Goal: Task Accomplishment & Management: Manage account settings

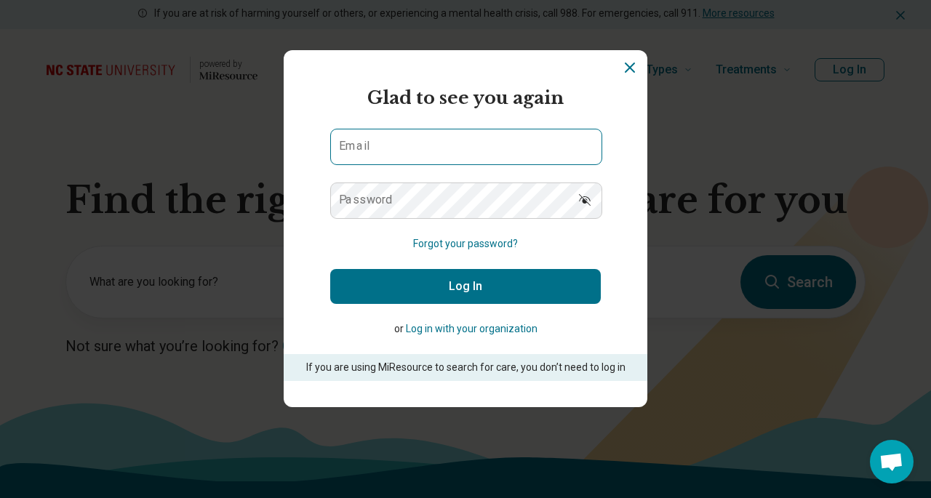
type input "**********"
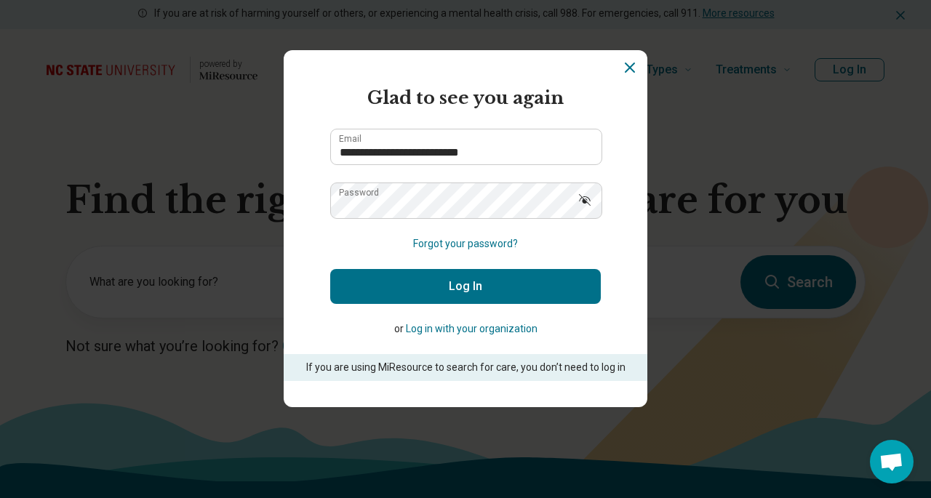
click at [452, 283] on button "Log In" at bounding box center [465, 286] width 271 height 35
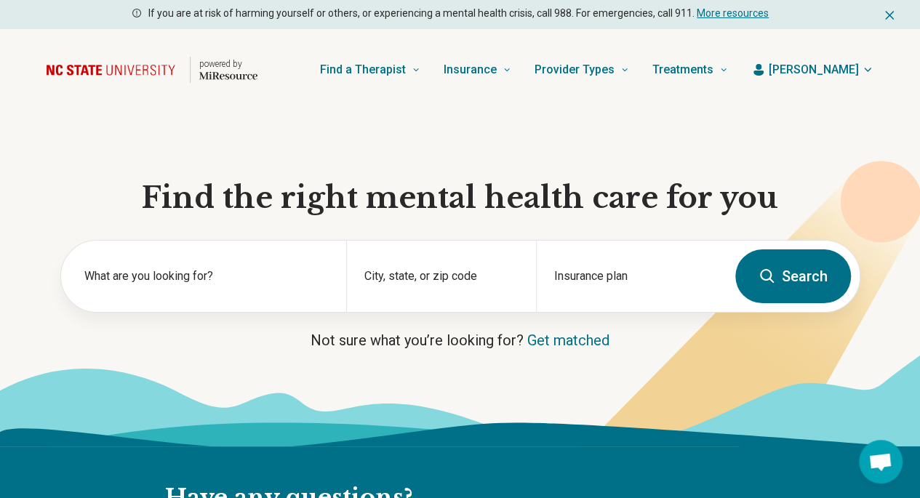
click at [836, 71] on span "[PERSON_NAME]" at bounding box center [814, 69] width 90 height 17
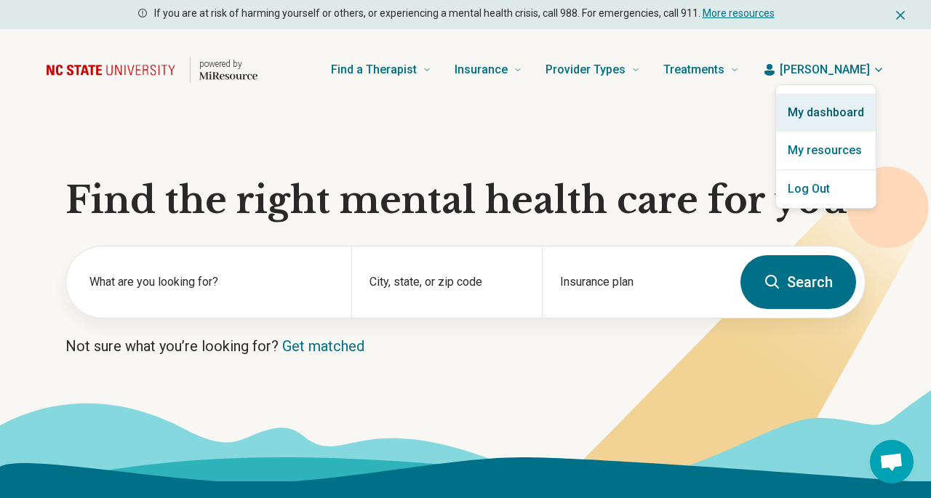
click at [813, 105] on link "My dashboard" at bounding box center [826, 113] width 100 height 38
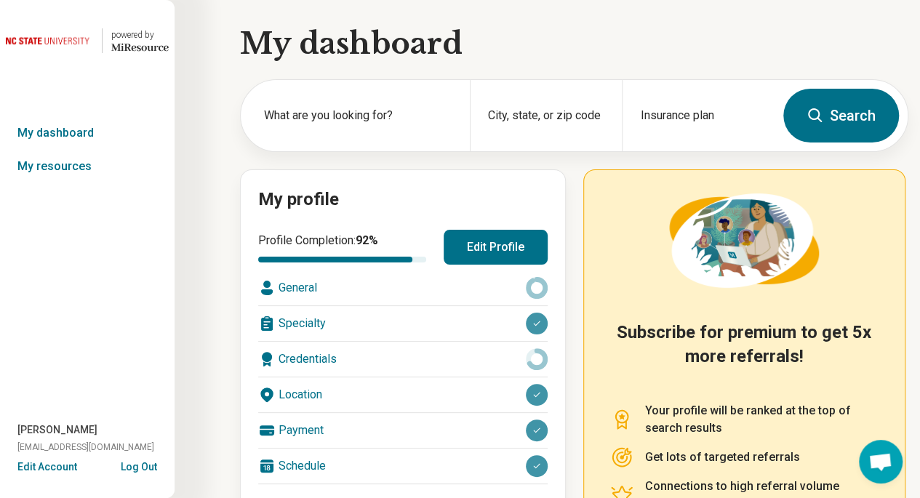
click at [489, 260] on button "Edit Profile" at bounding box center [496, 247] width 104 height 35
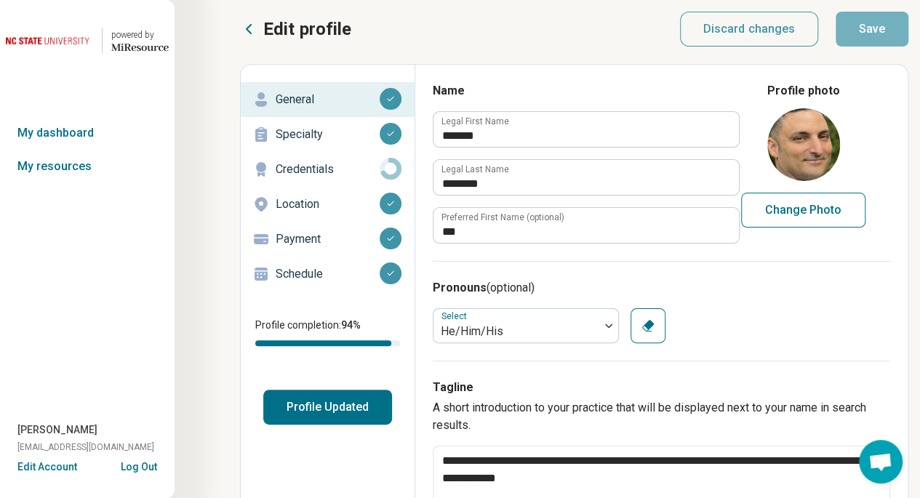
scroll to position [4, 0]
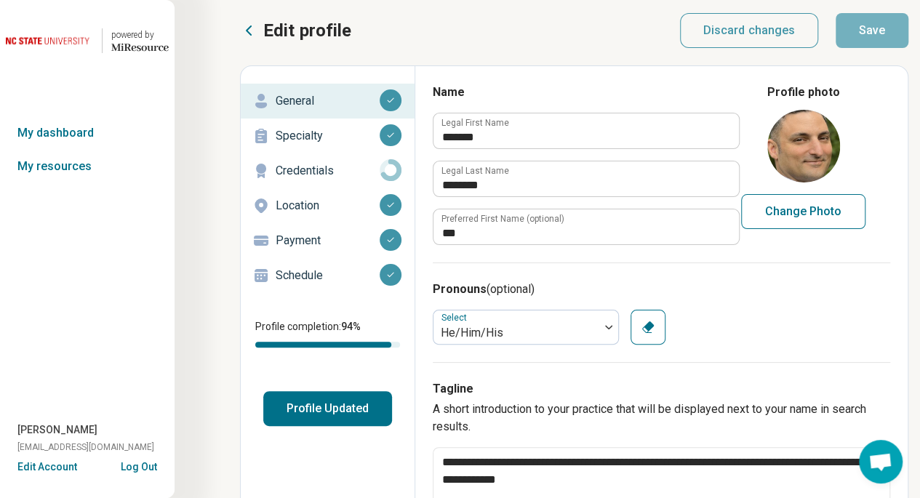
click at [289, 171] on p "Credentials" at bounding box center [328, 170] width 104 height 17
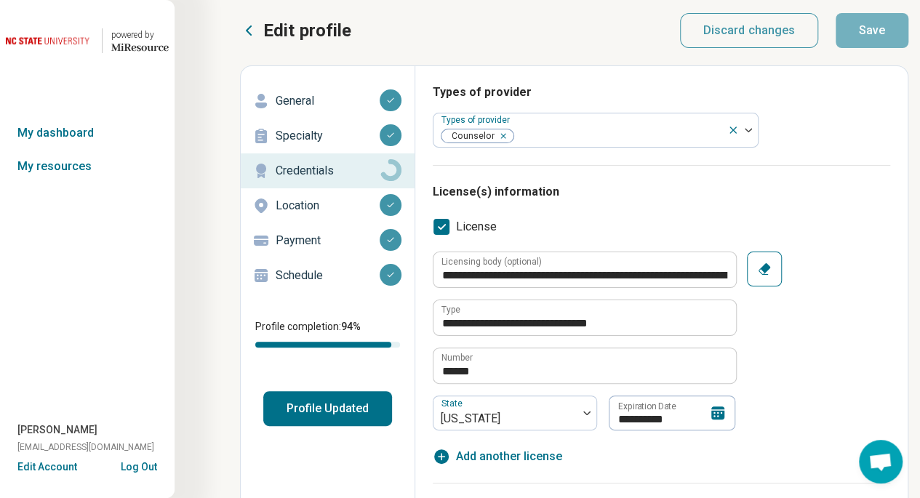
click at [713, 412] on icon at bounding box center [717, 413] width 13 height 13
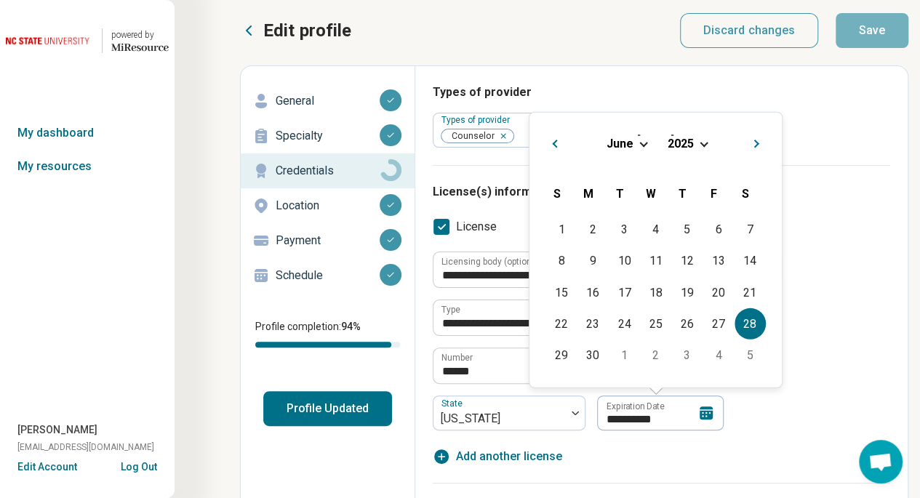
click at [686, 142] on span "2025" at bounding box center [681, 143] width 26 height 14
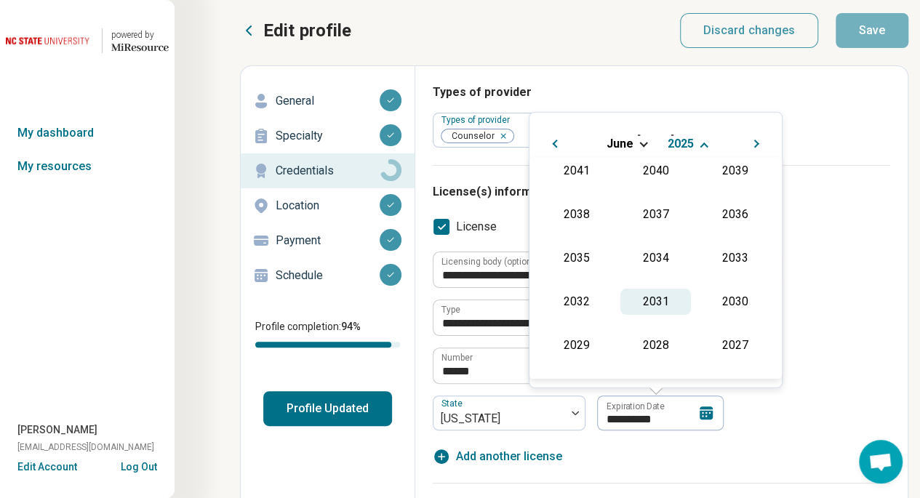
scroll to position [153, 0]
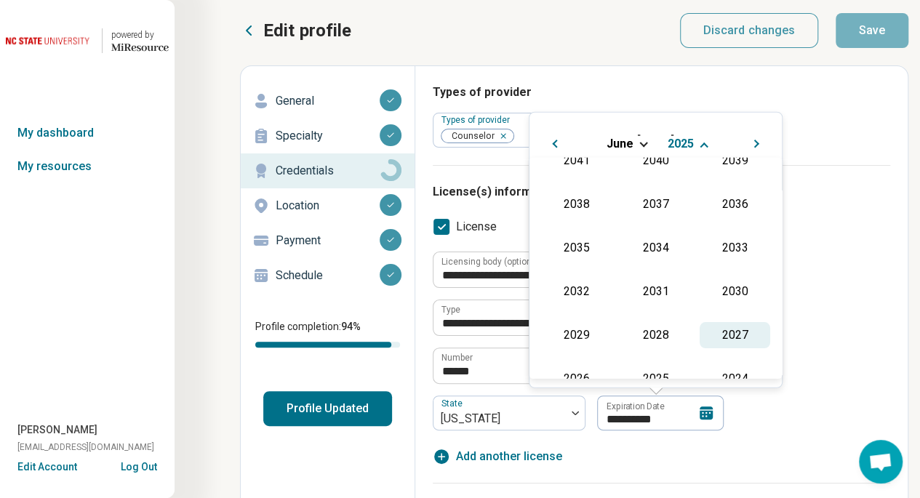
click at [709, 329] on div "2027" at bounding box center [735, 334] width 71 height 26
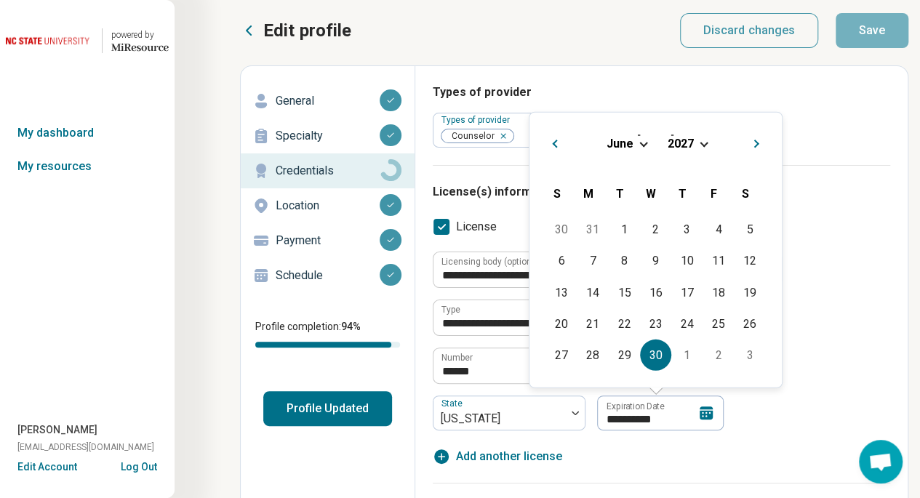
click at [646, 350] on div "30" at bounding box center [655, 355] width 31 height 31
type textarea "*"
type input "**********"
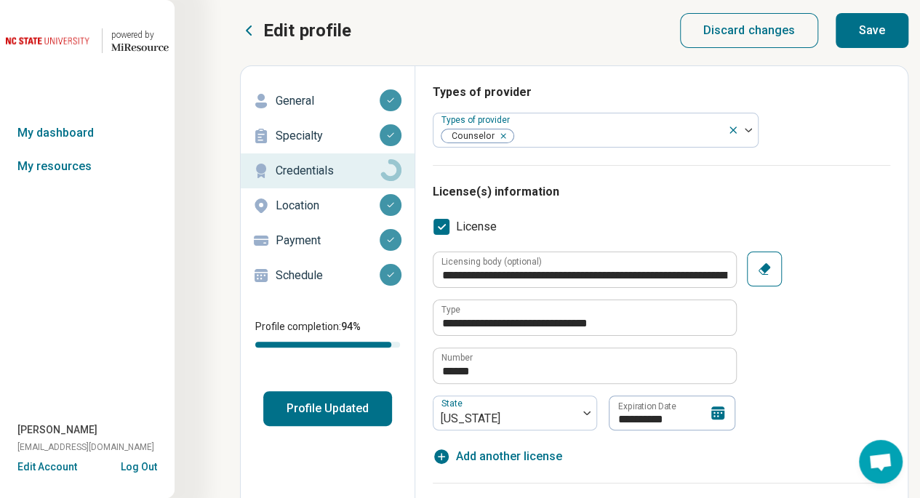
click at [794, 311] on div "**********" at bounding box center [661, 341] width 457 height 179
click at [881, 31] on button "Save" at bounding box center [872, 30] width 73 height 35
click at [324, 407] on button "Profile Updated" at bounding box center [327, 408] width 129 height 35
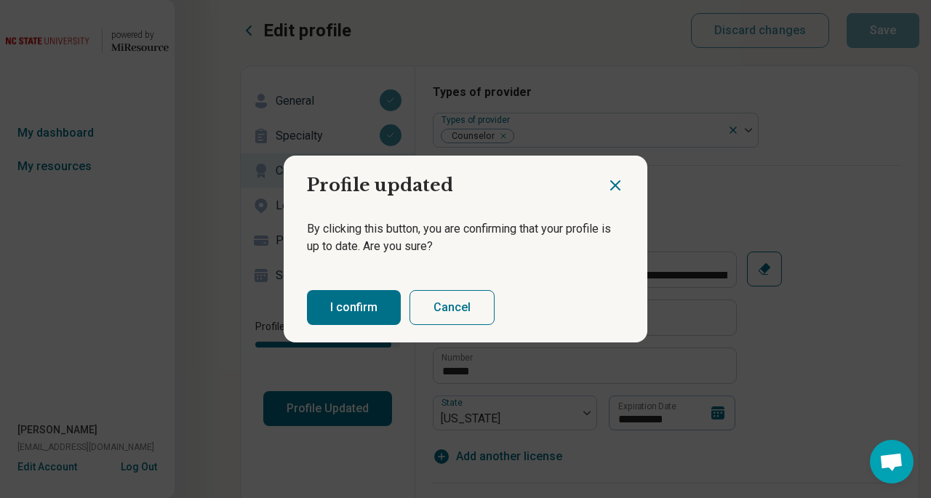
click at [356, 313] on button "I confirm" at bounding box center [354, 307] width 94 height 35
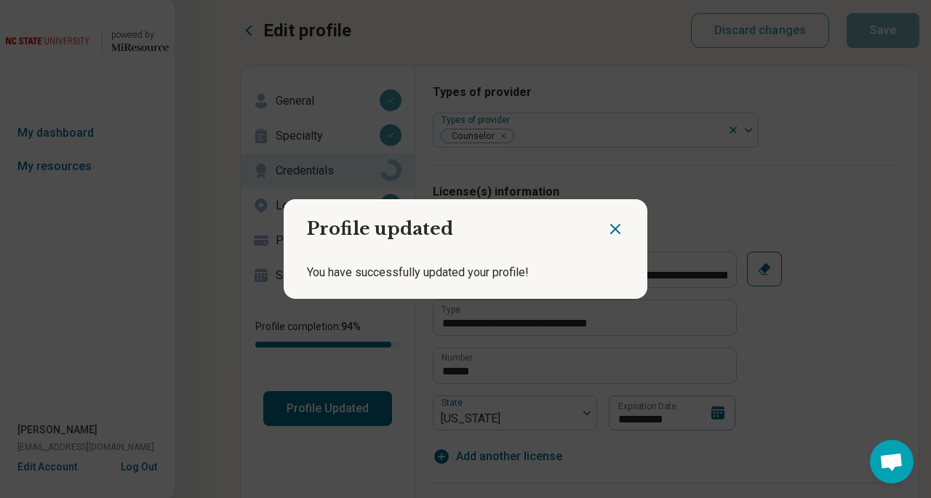
click at [609, 231] on icon "Close dialog" at bounding box center [614, 228] width 17 height 17
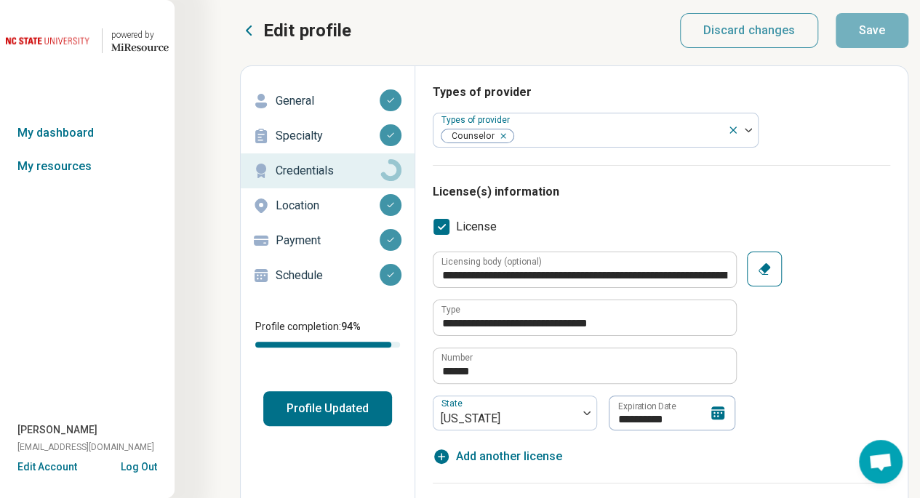
click at [288, 132] on p "Specialty" at bounding box center [328, 135] width 104 height 17
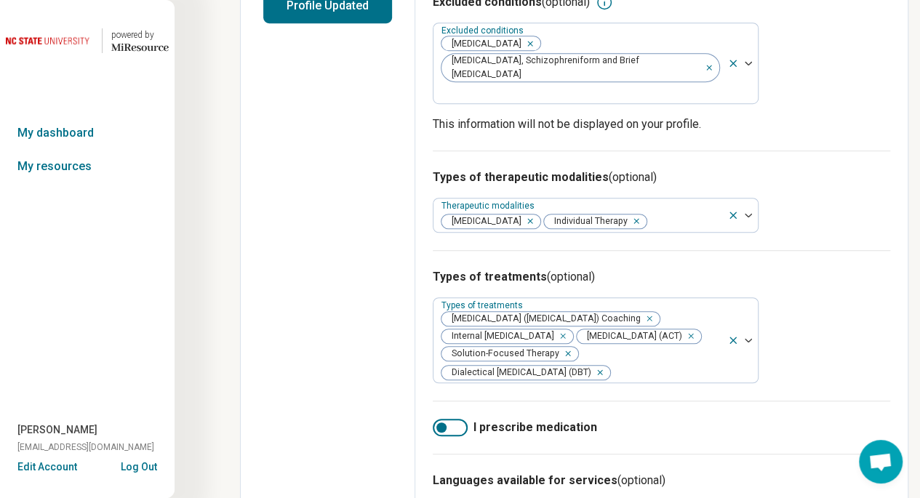
scroll to position [409, 0]
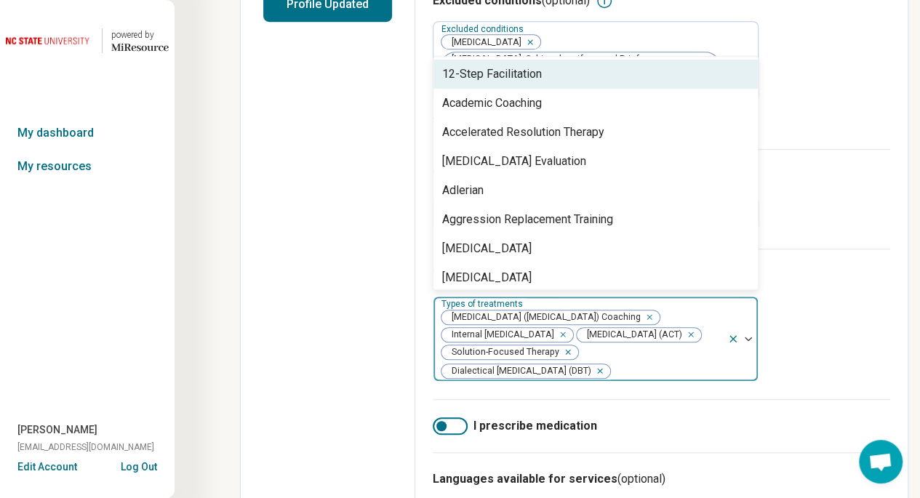
click at [689, 361] on div at bounding box center [667, 371] width 110 height 20
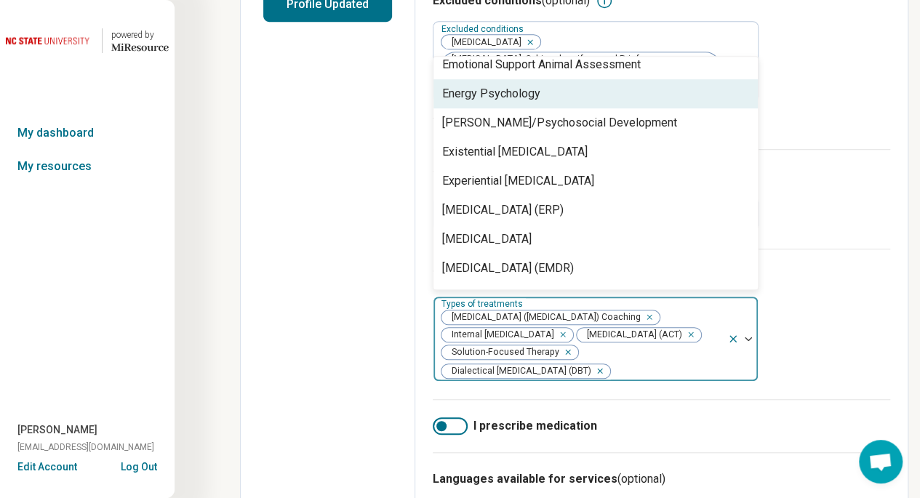
scroll to position [941, 0]
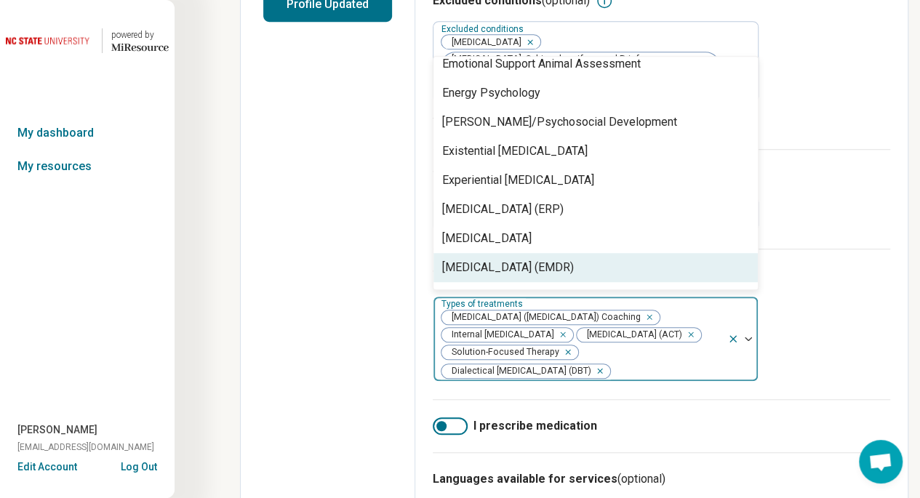
click at [574, 259] on div "[MEDICAL_DATA] (EMDR)" at bounding box center [508, 267] width 132 height 17
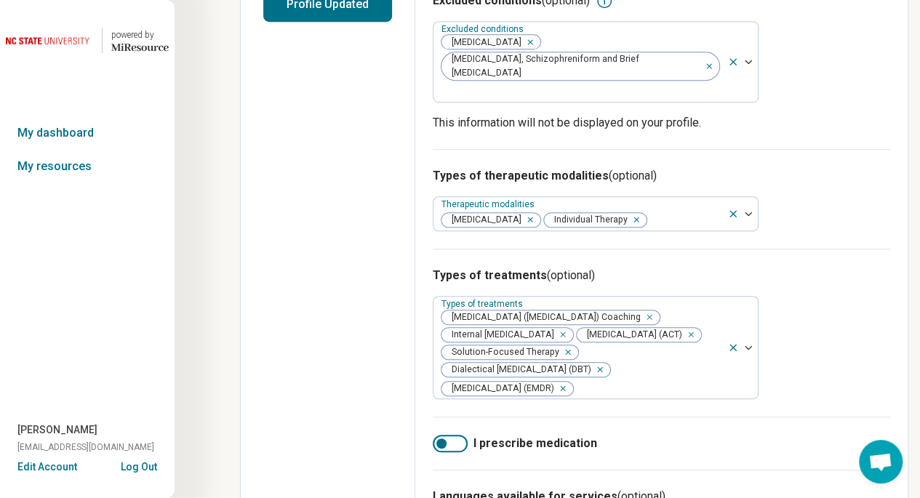
click at [793, 284] on div "Types of treatments (optional) Types of treatments [MEDICAL_DATA] ([MEDICAL_DAT…" at bounding box center [661, 333] width 457 height 168
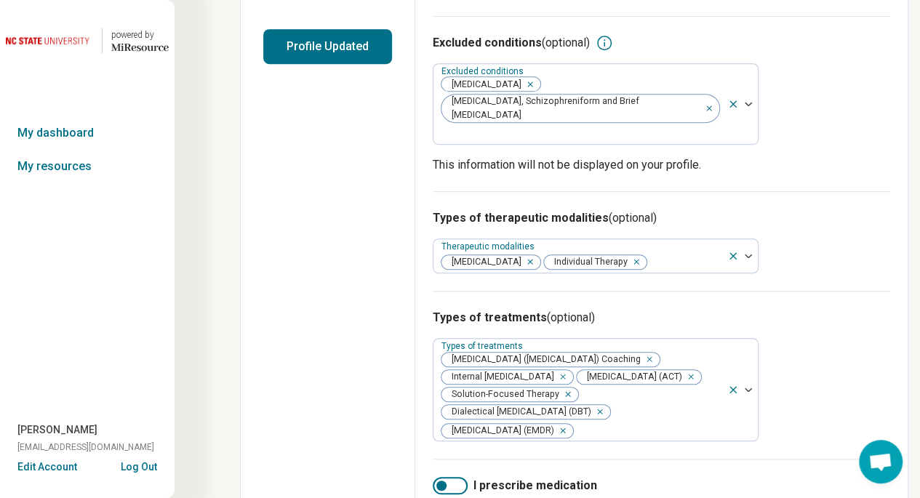
scroll to position [0, 0]
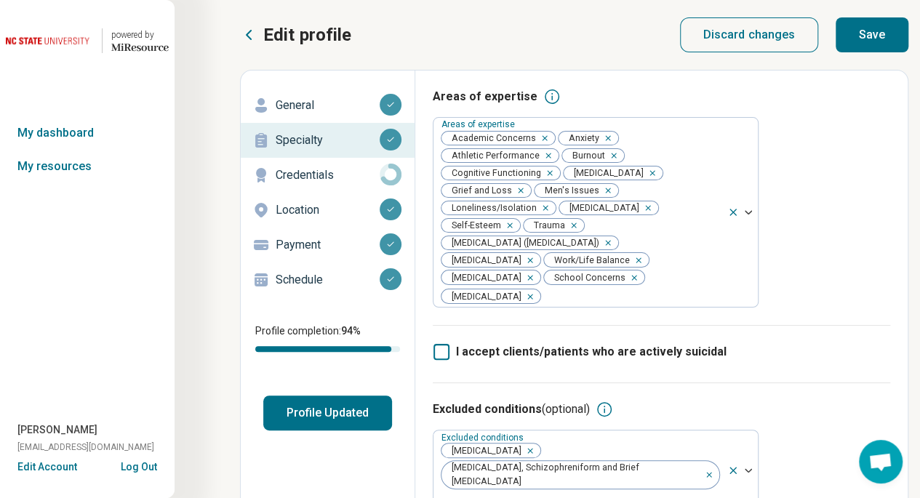
click at [858, 39] on button "Save" at bounding box center [872, 34] width 73 height 35
click at [313, 416] on button "Profile Updated" at bounding box center [327, 413] width 129 height 35
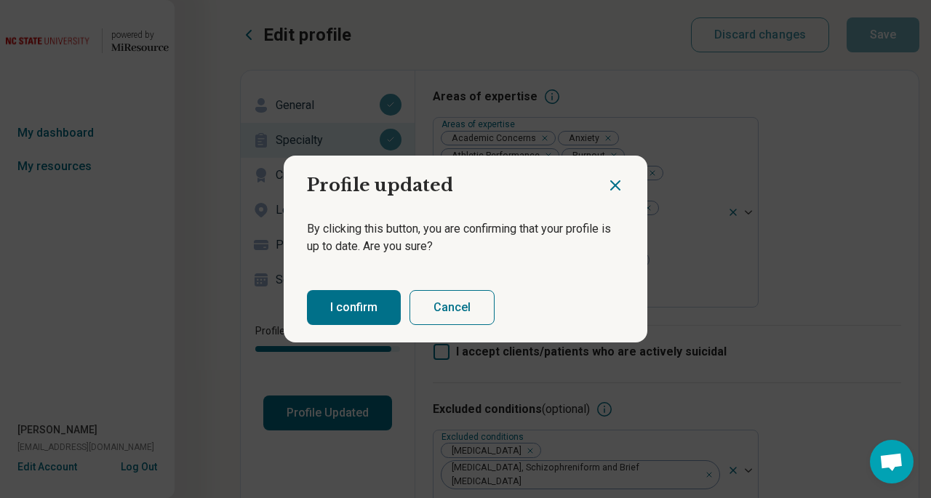
click at [329, 323] on button "I confirm" at bounding box center [354, 307] width 94 height 35
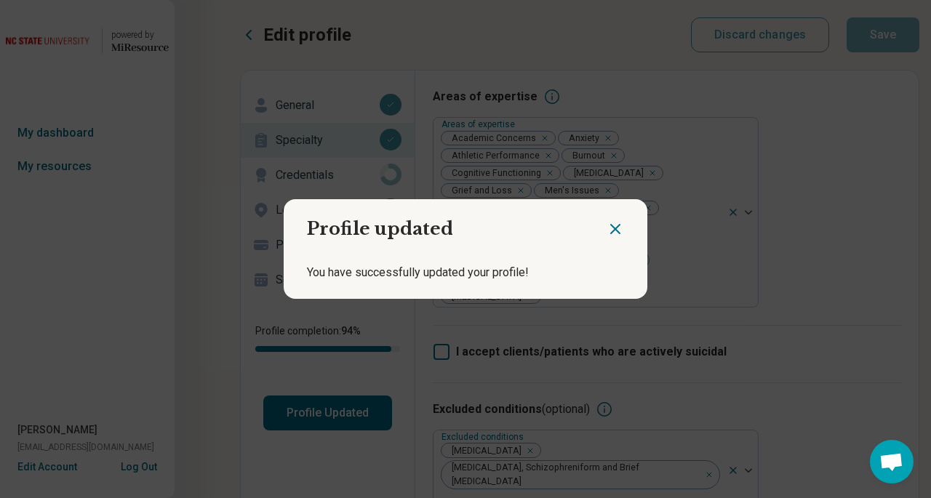
click at [613, 231] on icon "Close dialog" at bounding box center [614, 228] width 17 height 17
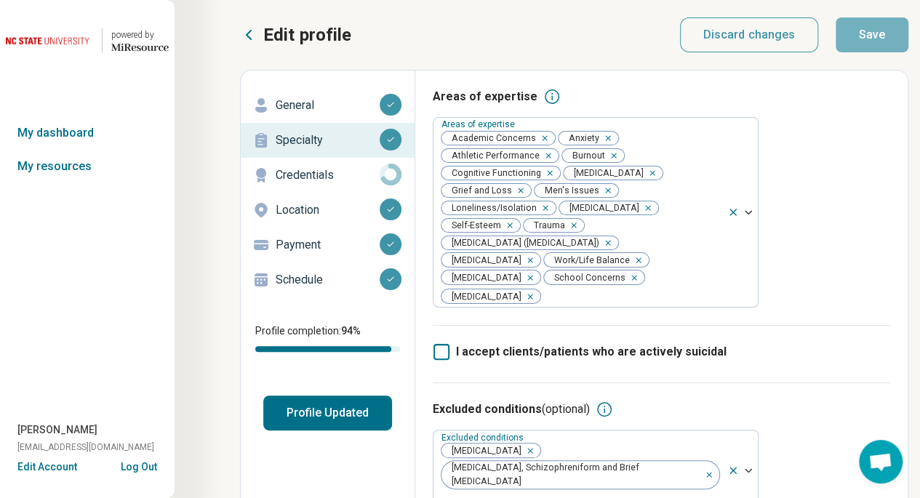
click at [292, 172] on p "Credentials" at bounding box center [328, 175] width 104 height 17
type textarea "*"
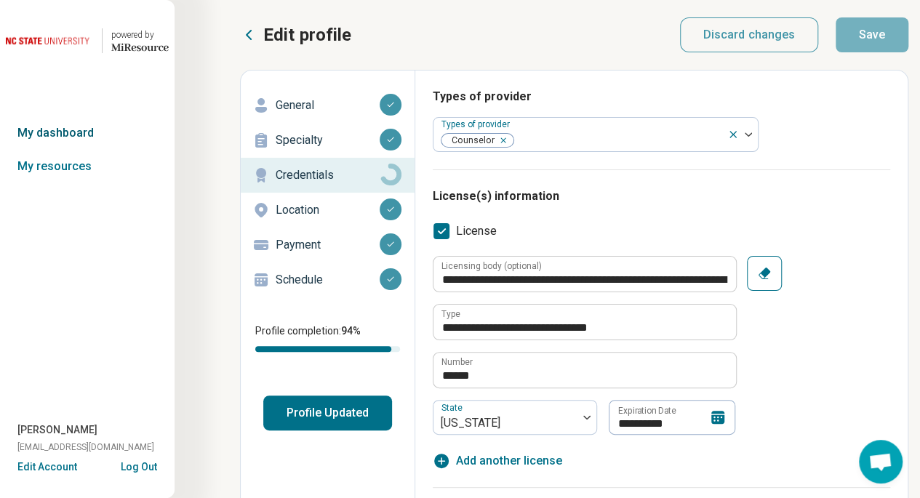
click at [55, 121] on link "My dashboard" at bounding box center [87, 132] width 175 height 33
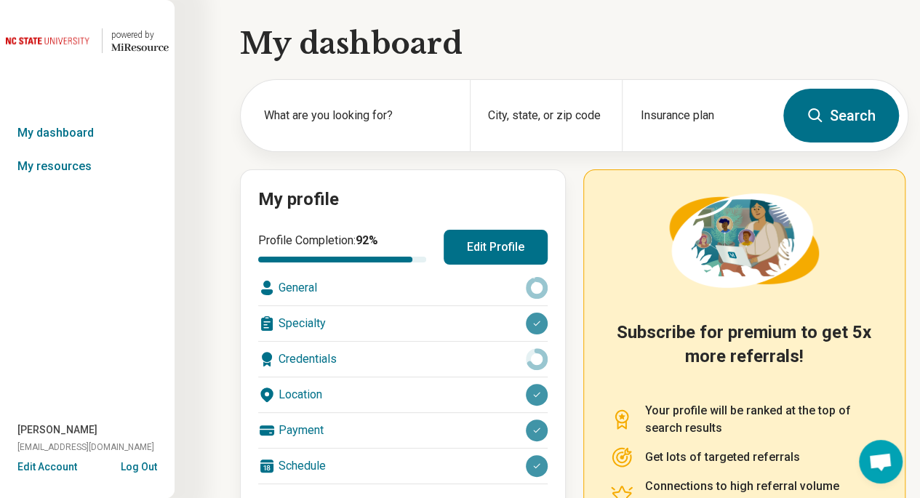
scroll to position [202, 0]
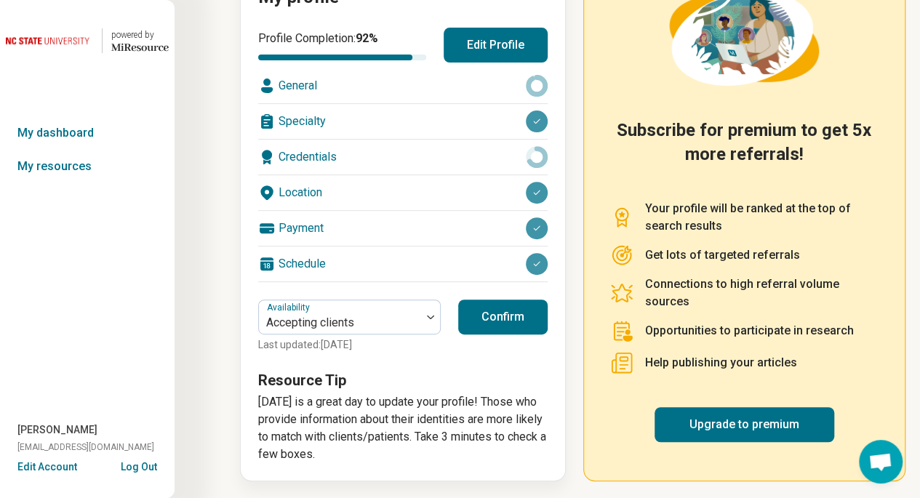
click at [404, 375] on h3 "Resource Tip" at bounding box center [402, 380] width 289 height 20
